Goal: Task Accomplishment & Management: Use online tool/utility

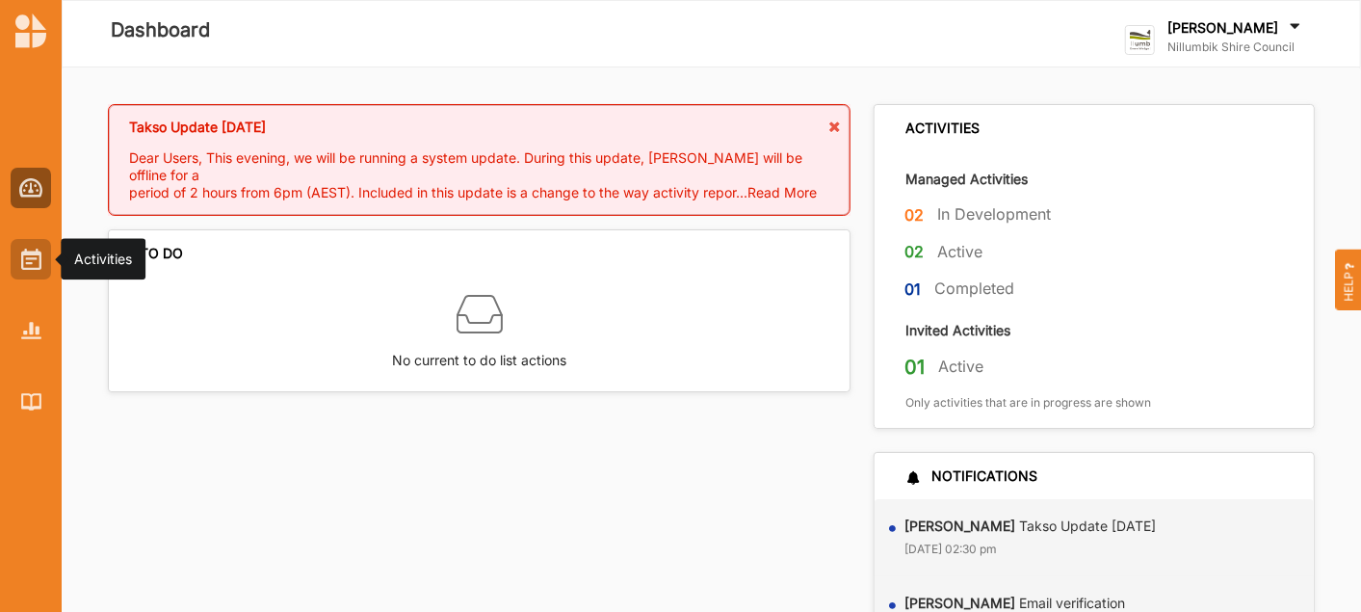
click at [36, 266] on img at bounding box center [31, 259] width 20 height 21
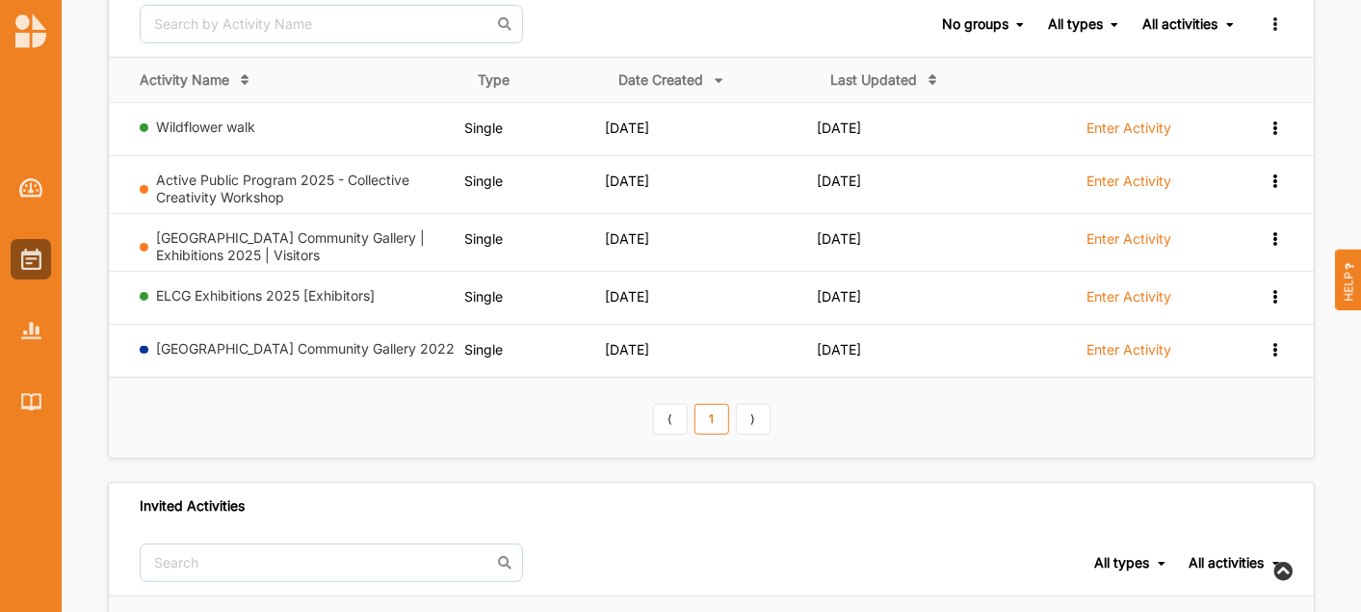
scroll to position [214, 0]
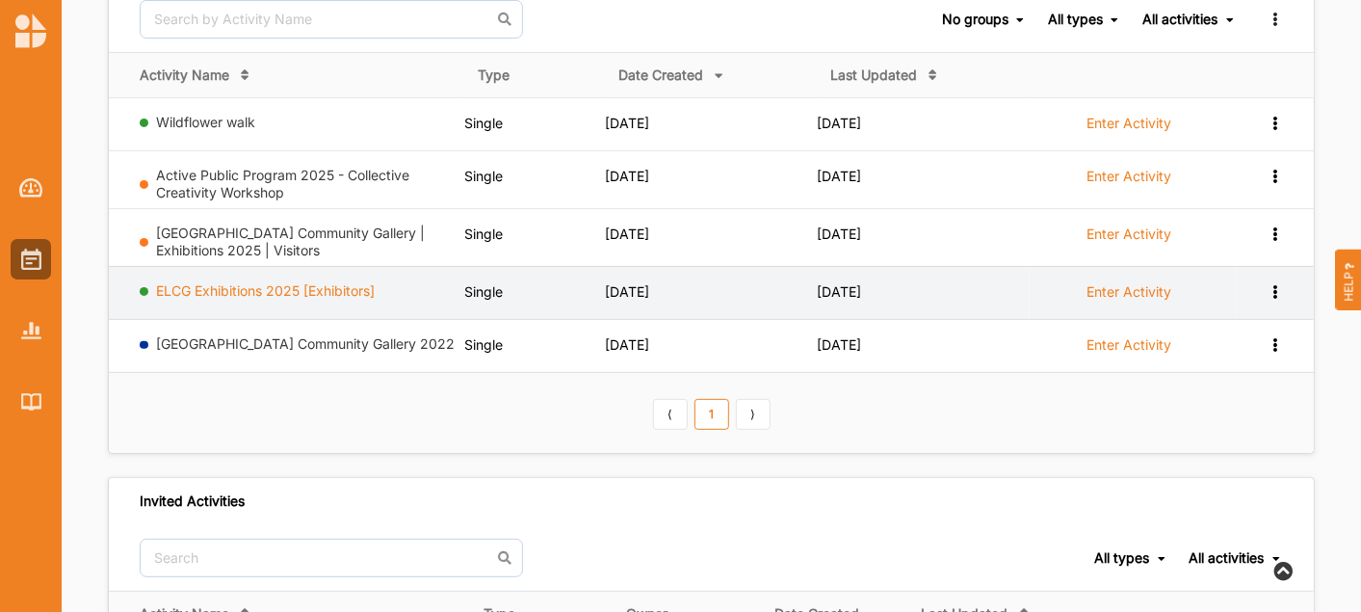
click at [268, 283] on link "ELCG Exhibitions 2025 [Exhibitors]" at bounding box center [266, 290] width 219 height 16
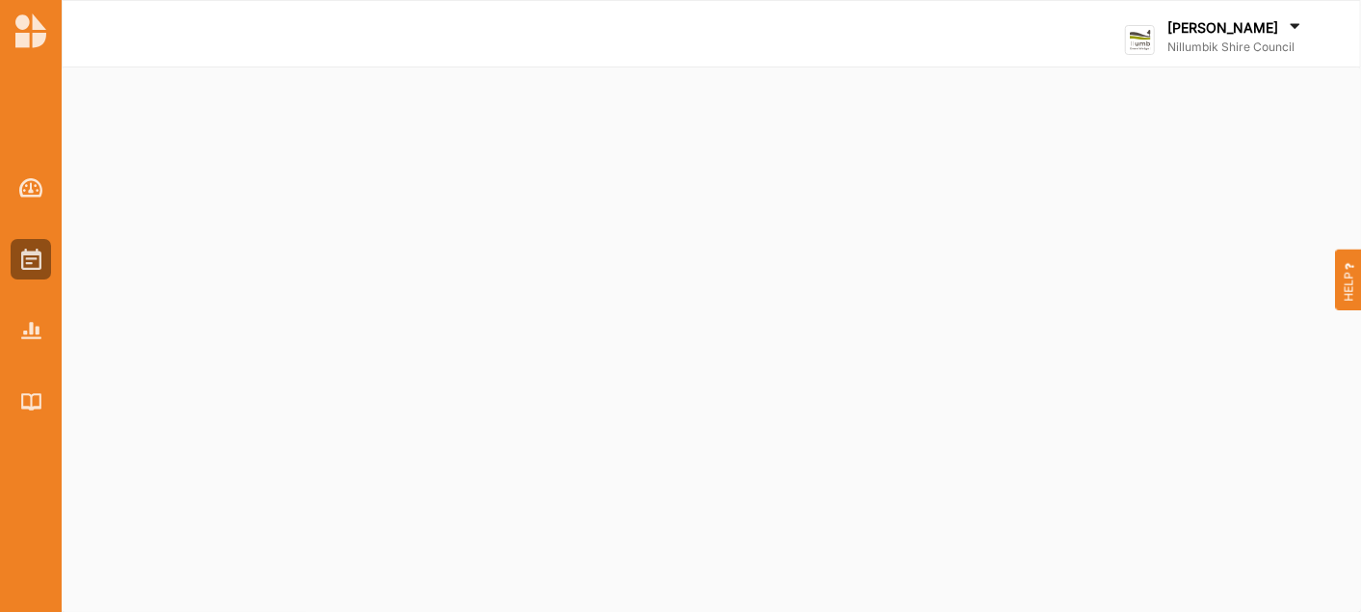
select select "4"
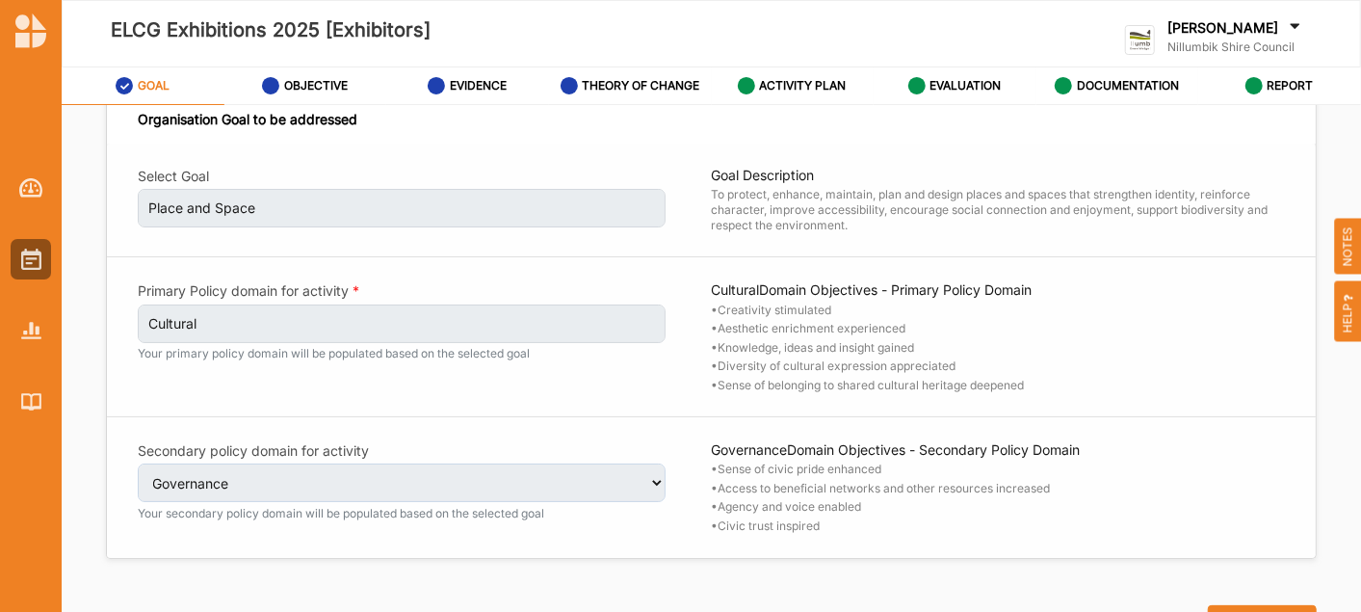
scroll to position [32, 0]
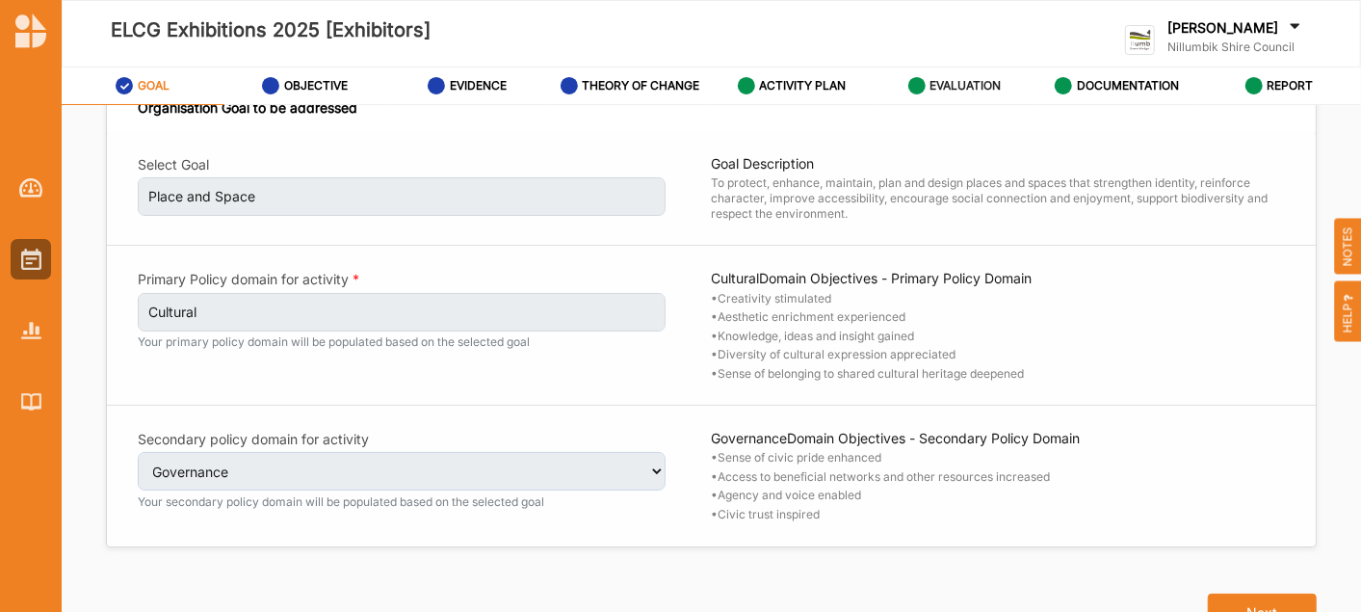
click at [951, 79] on label "EVALUATION" at bounding box center [965, 85] width 71 height 15
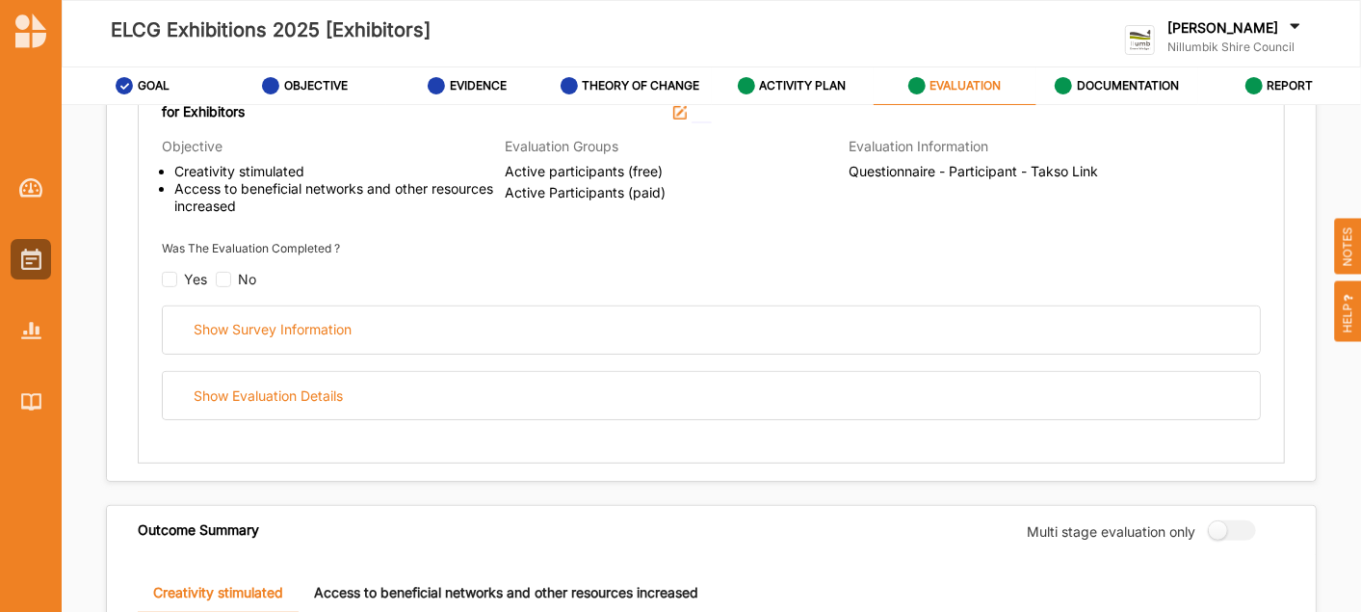
scroll to position [353, 0]
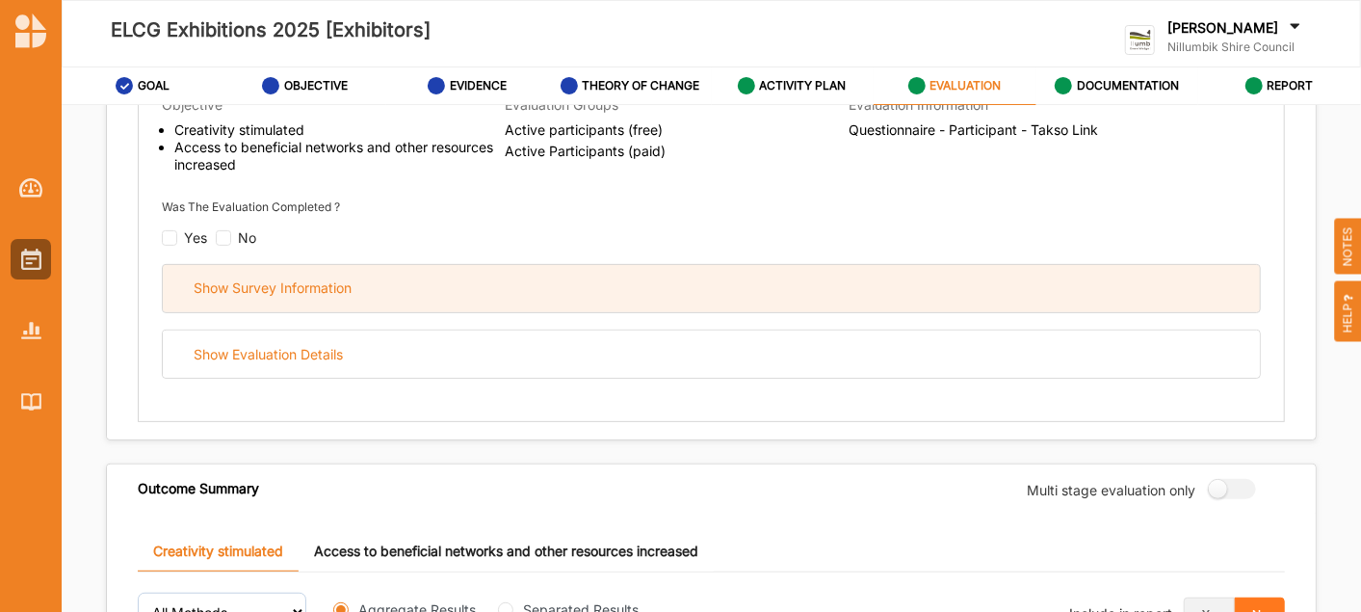
click at [300, 287] on div "Show Survey Information" at bounding box center [273, 287] width 158 height 17
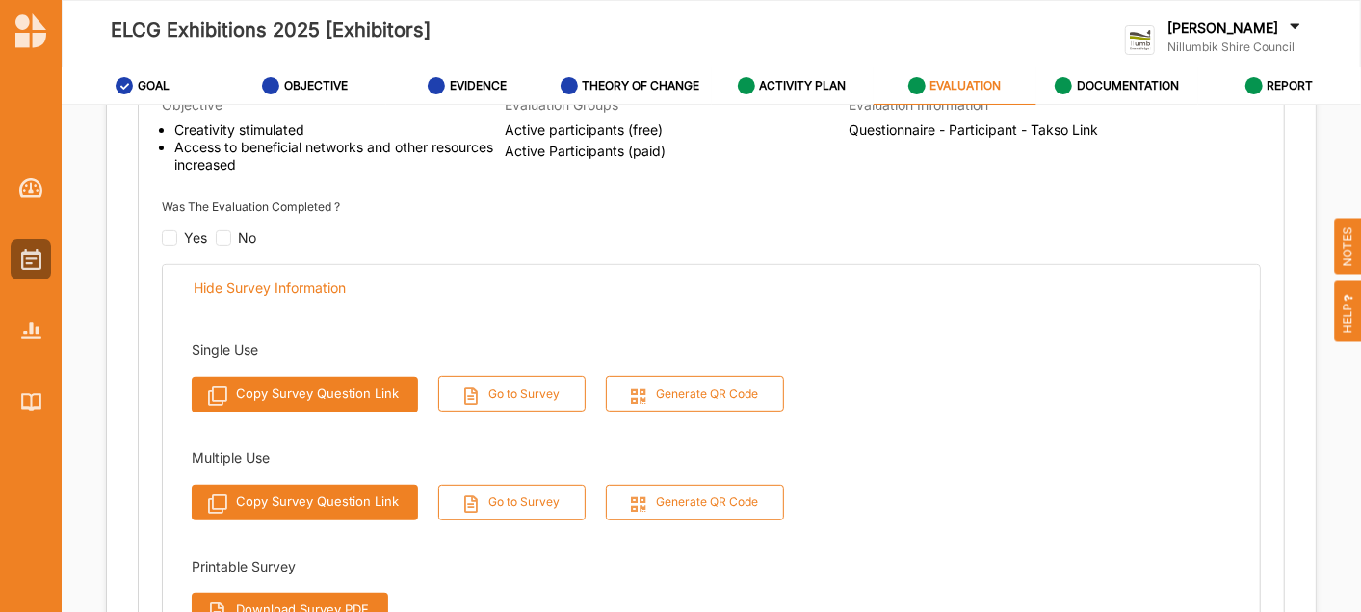
click at [380, 392] on button "Copy Survey Question Link" at bounding box center [305, 395] width 226 height 36
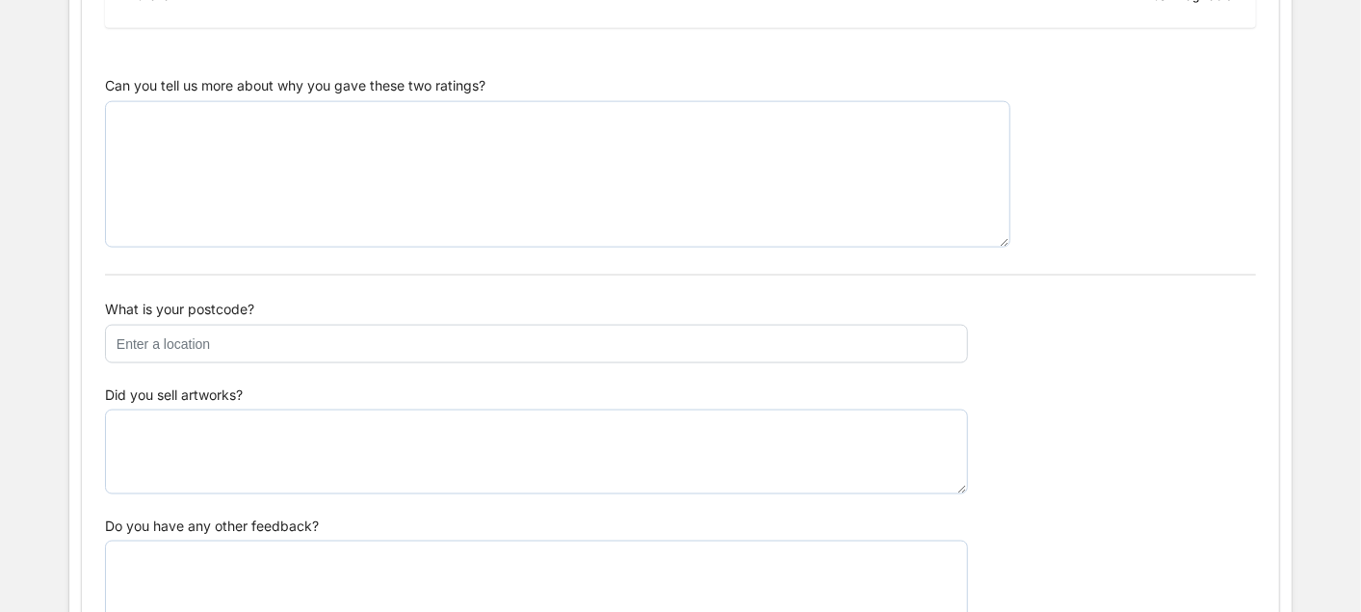
scroll to position [1641, 0]
